Goal: Check status

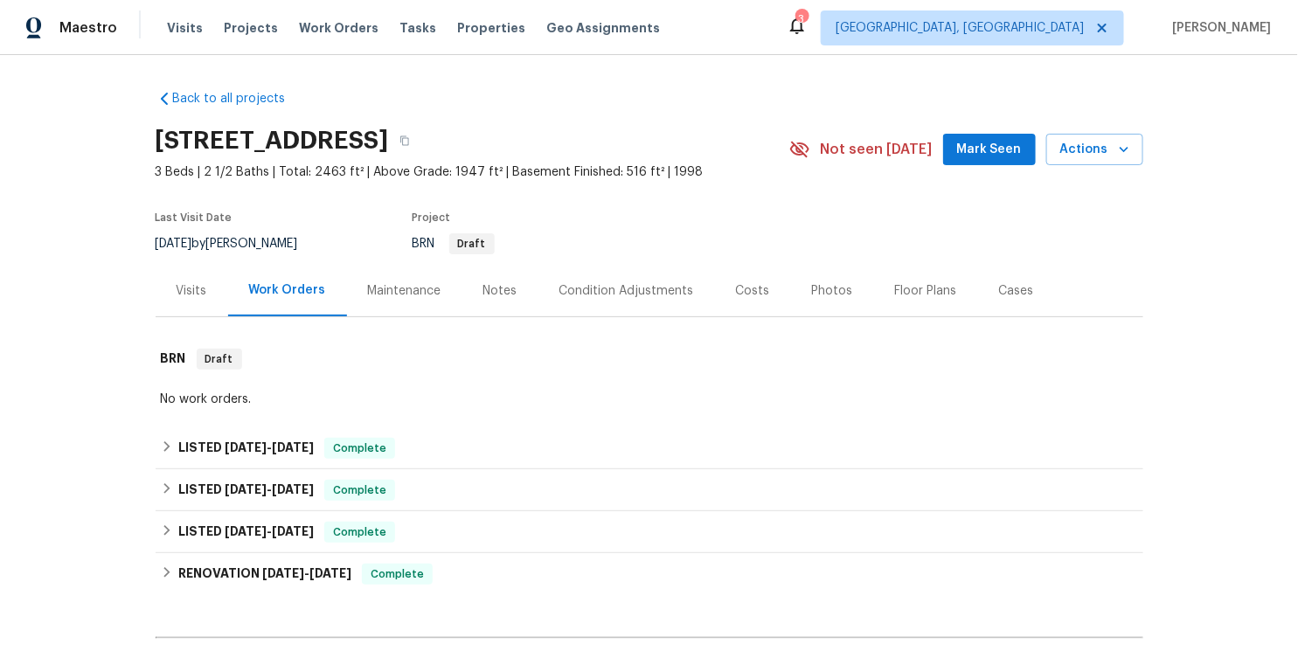
click at [210, 291] on div "Visits" at bounding box center [192, 291] width 73 height 52
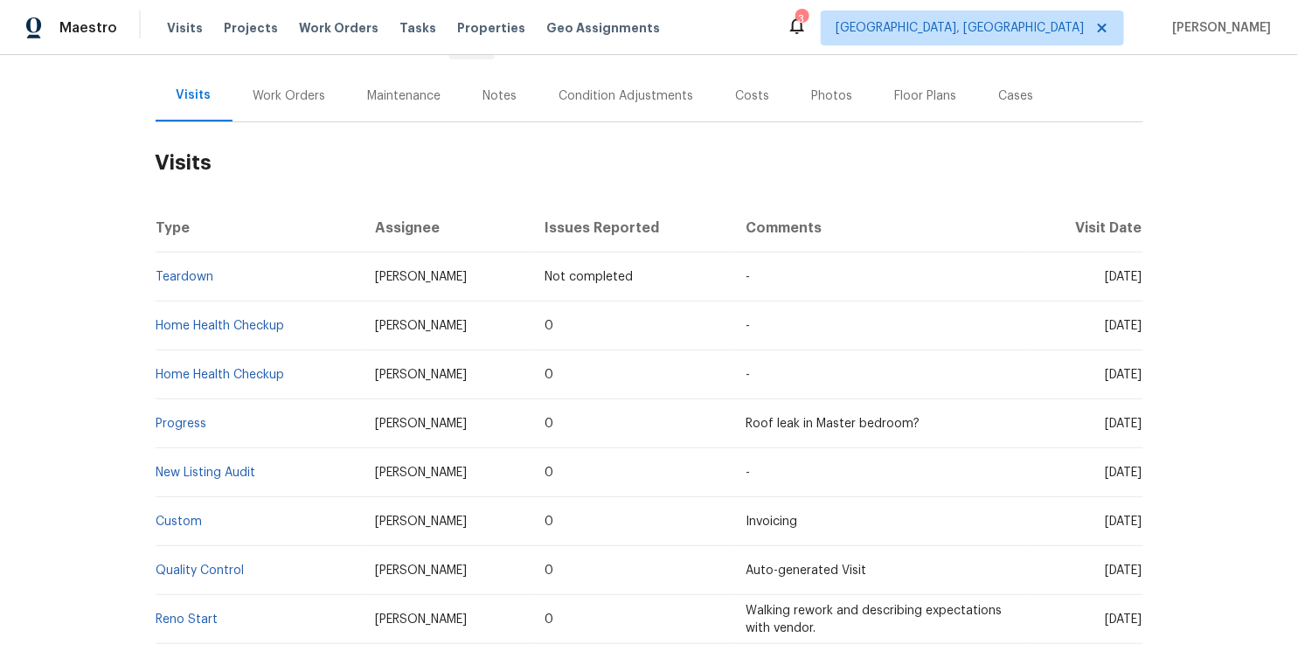
scroll to position [194, 0]
click at [188, 325] on link "Home Health Checkup" at bounding box center [221, 327] width 129 height 12
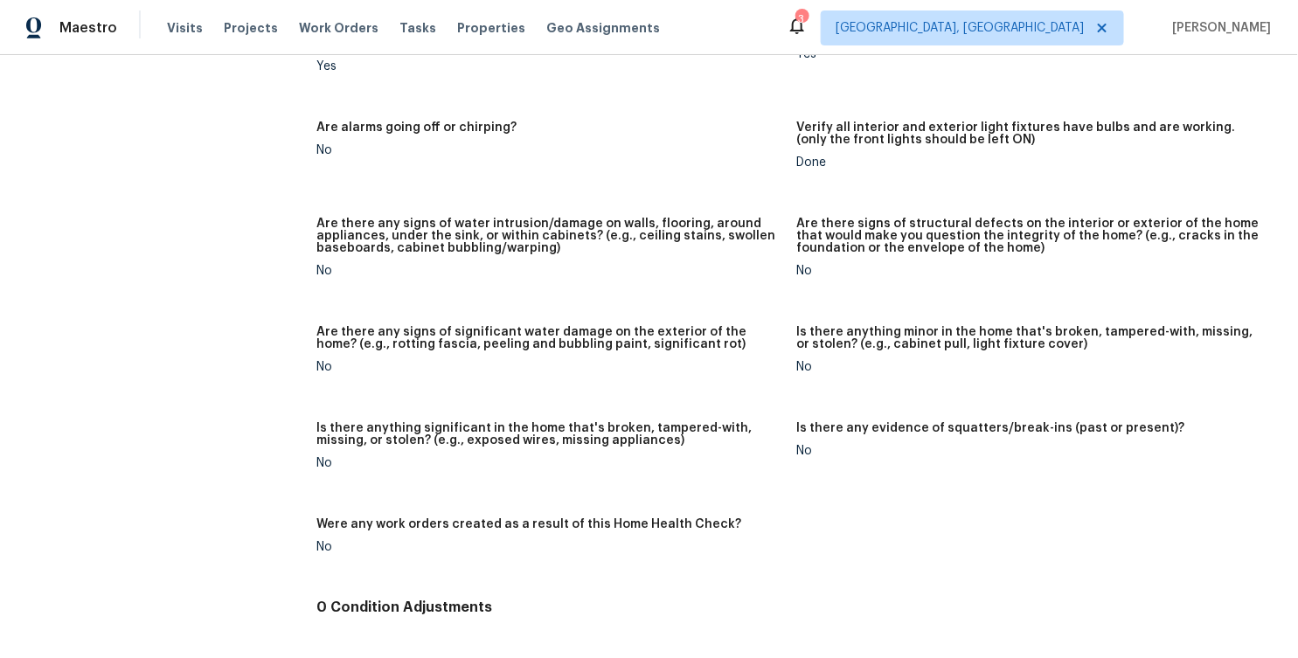
scroll to position [1144, 0]
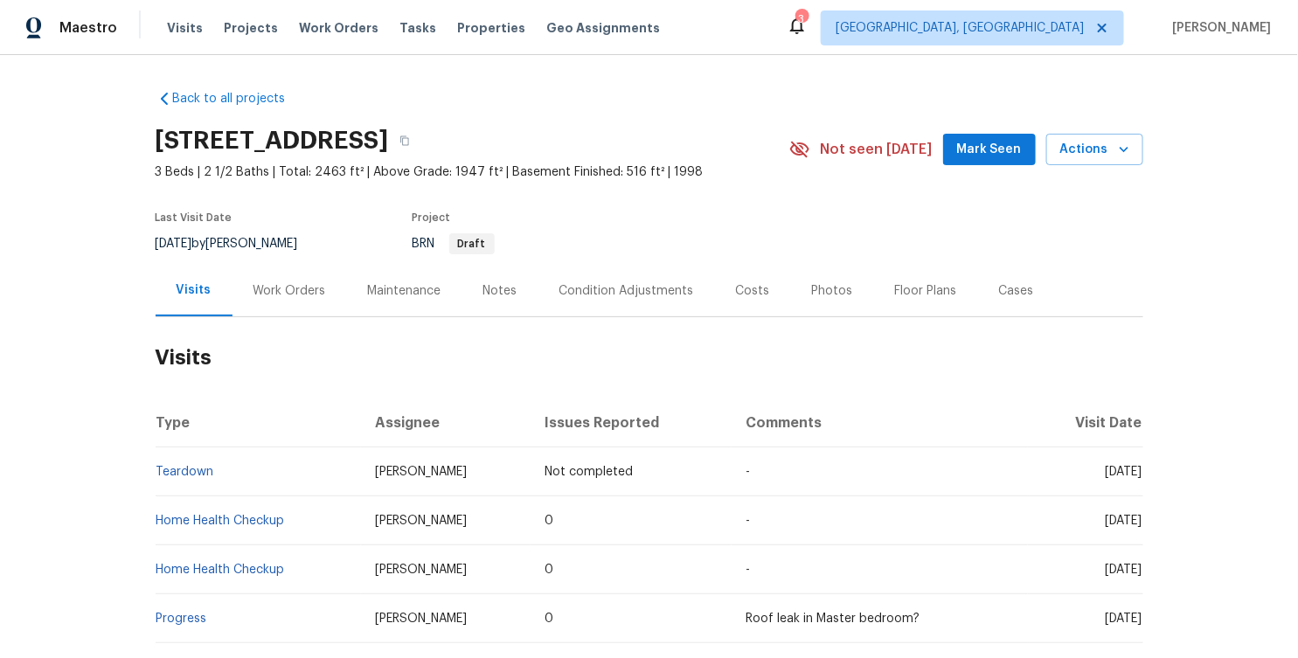
click at [295, 289] on div "Work Orders" at bounding box center [290, 290] width 73 height 17
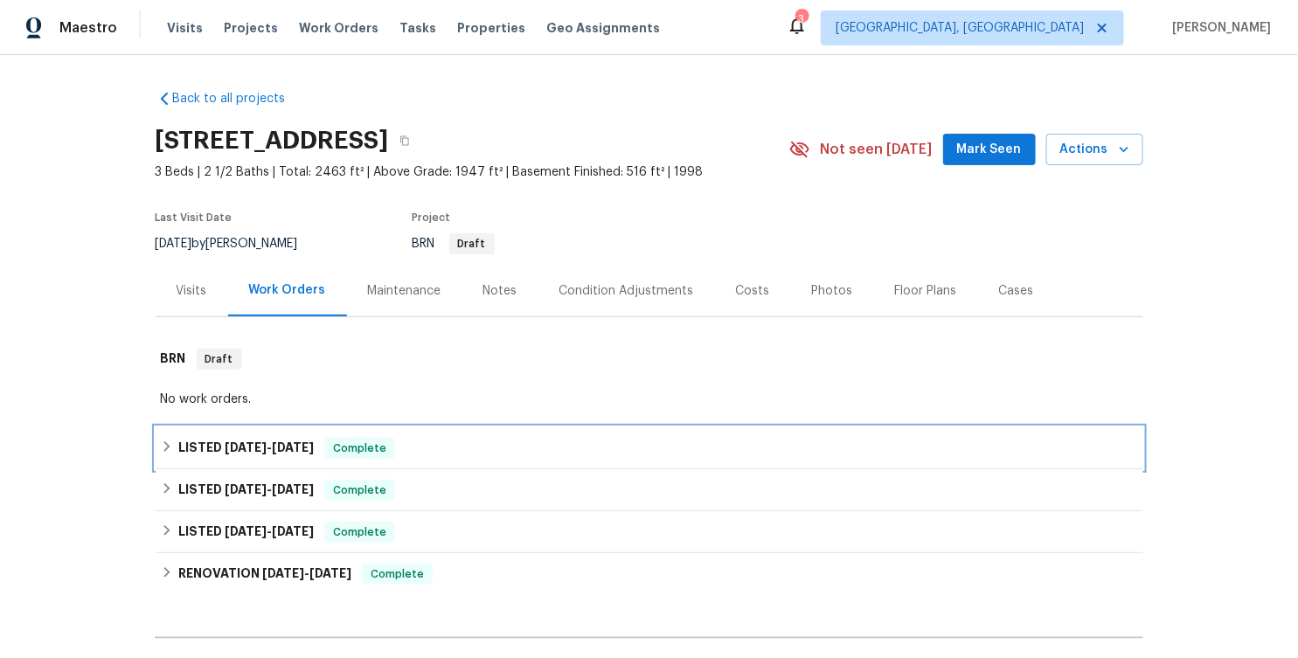
click at [232, 446] on span "[DATE]" at bounding box center [246, 448] width 42 height 12
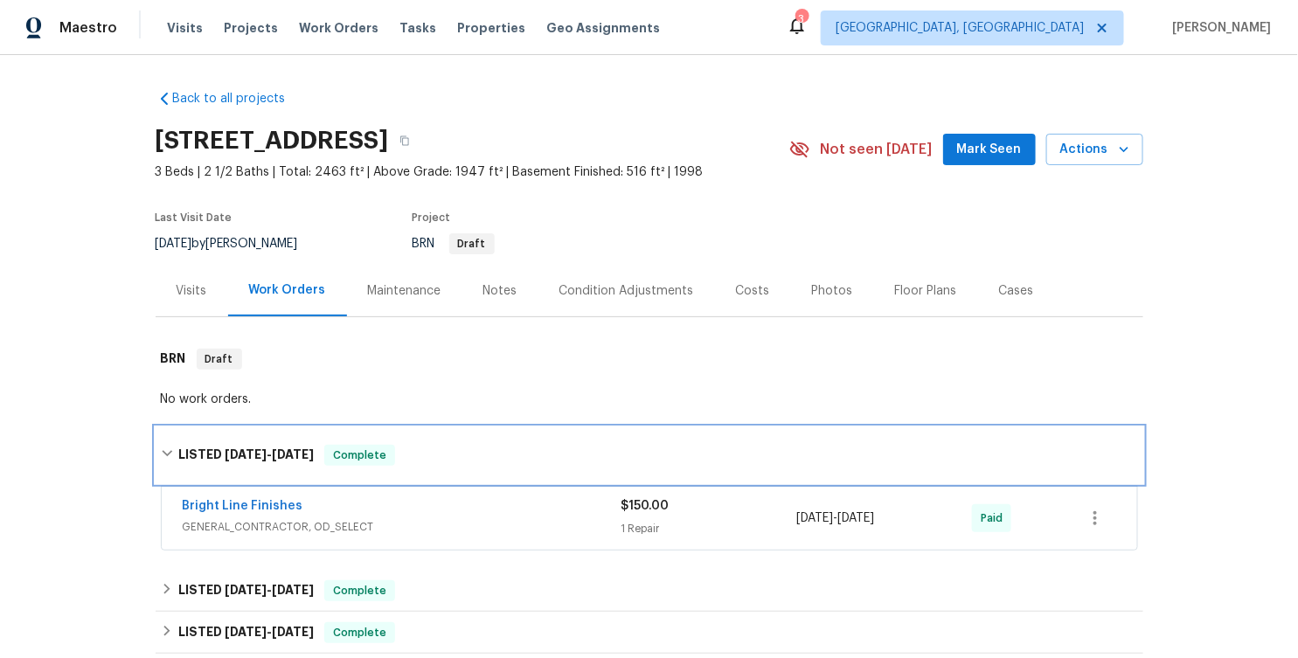
scroll to position [51, 0]
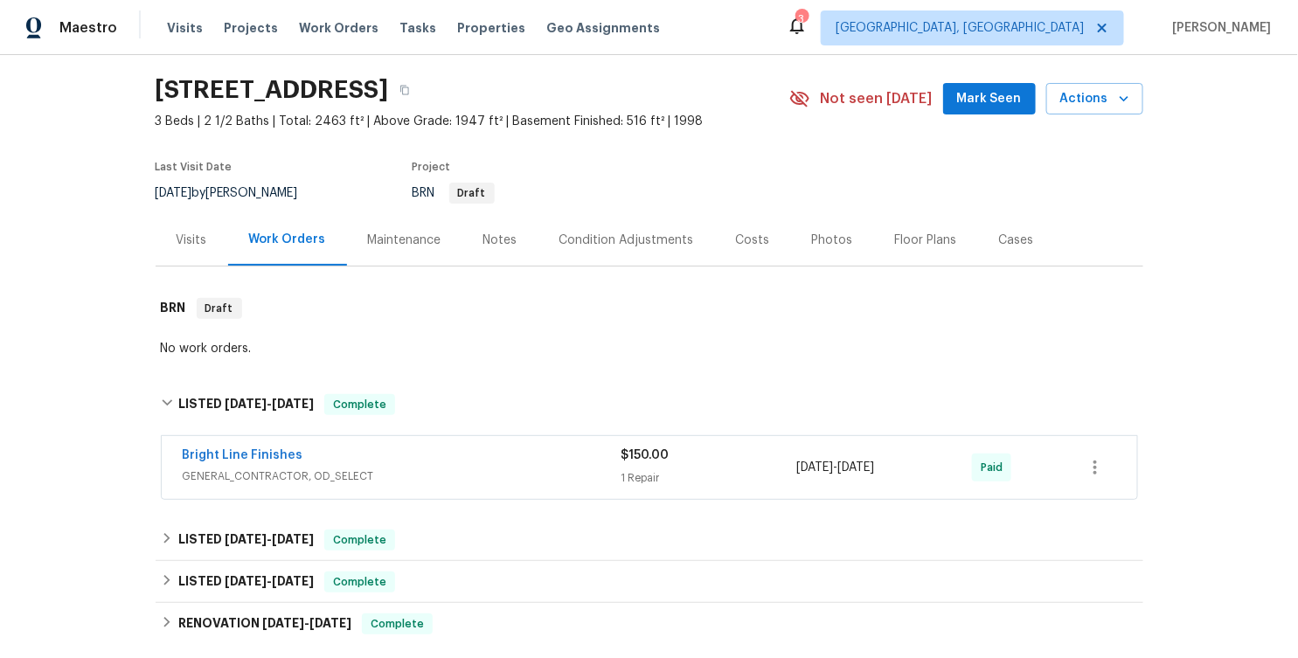
click at [357, 468] on span "GENERAL_CONTRACTOR, OD_SELECT" at bounding box center [402, 476] width 439 height 17
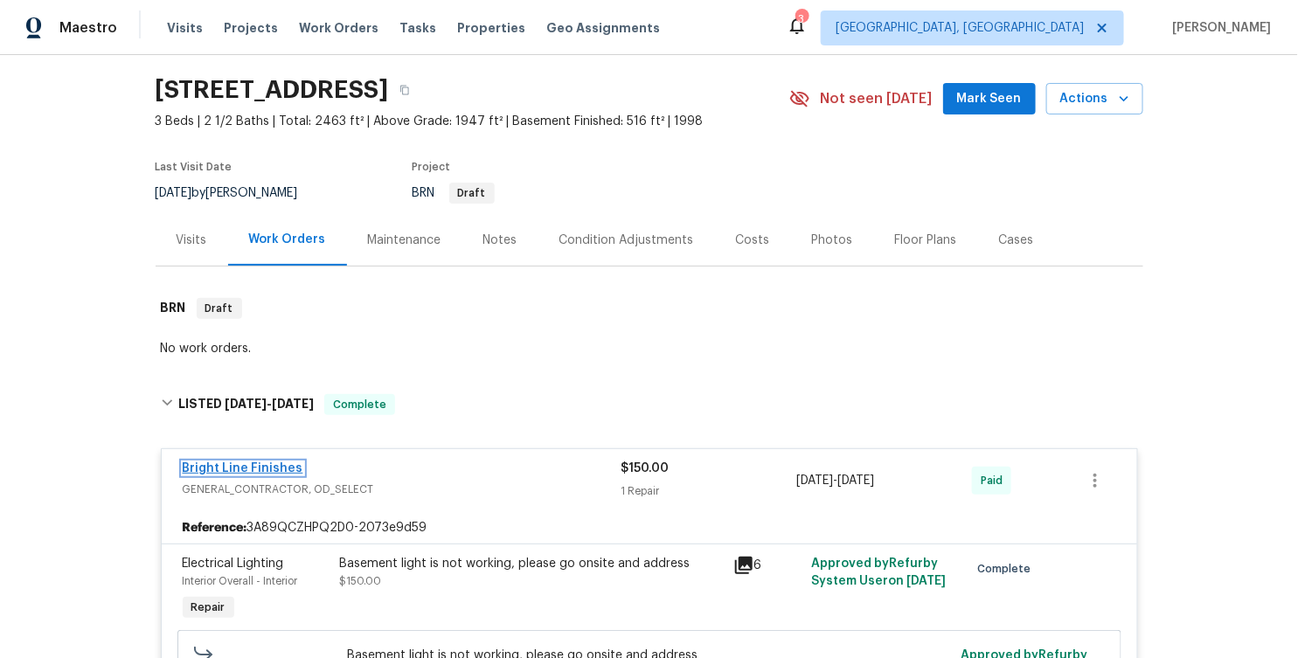
click at [268, 471] on link "Bright Line Finishes" at bounding box center [243, 469] width 121 height 12
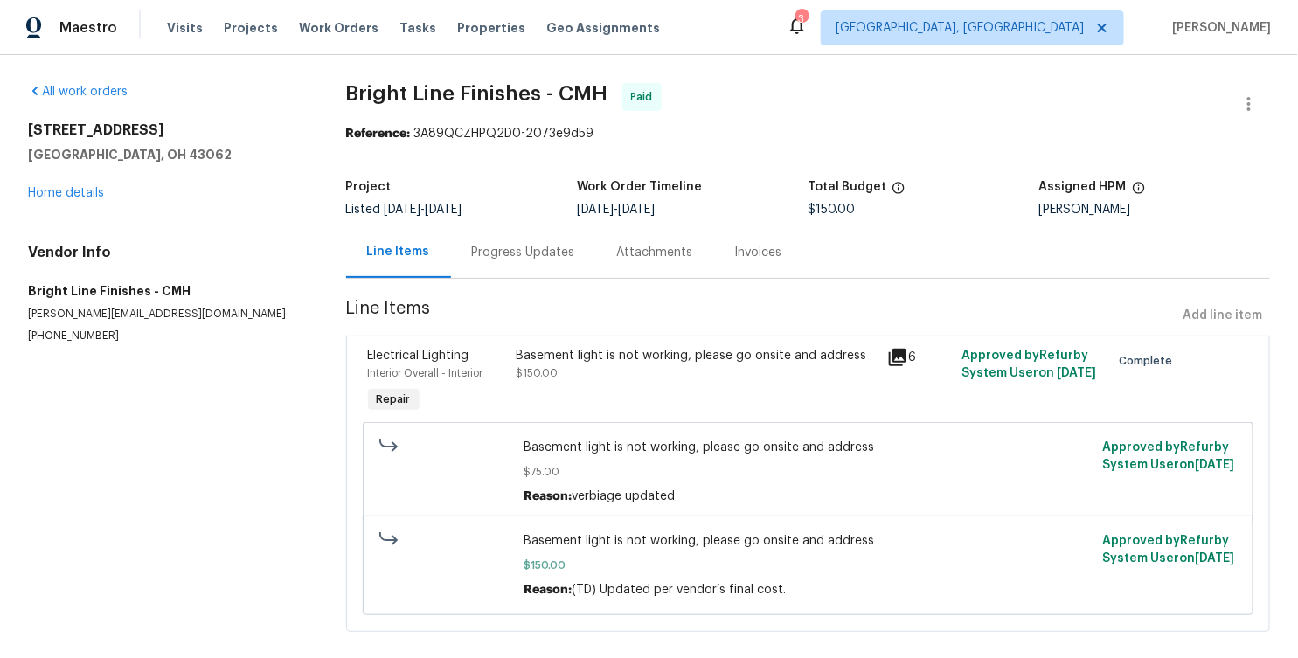
click at [496, 256] on div "Progress Updates" at bounding box center [523, 252] width 103 height 17
